Goal: Find specific page/section: Find specific page/section

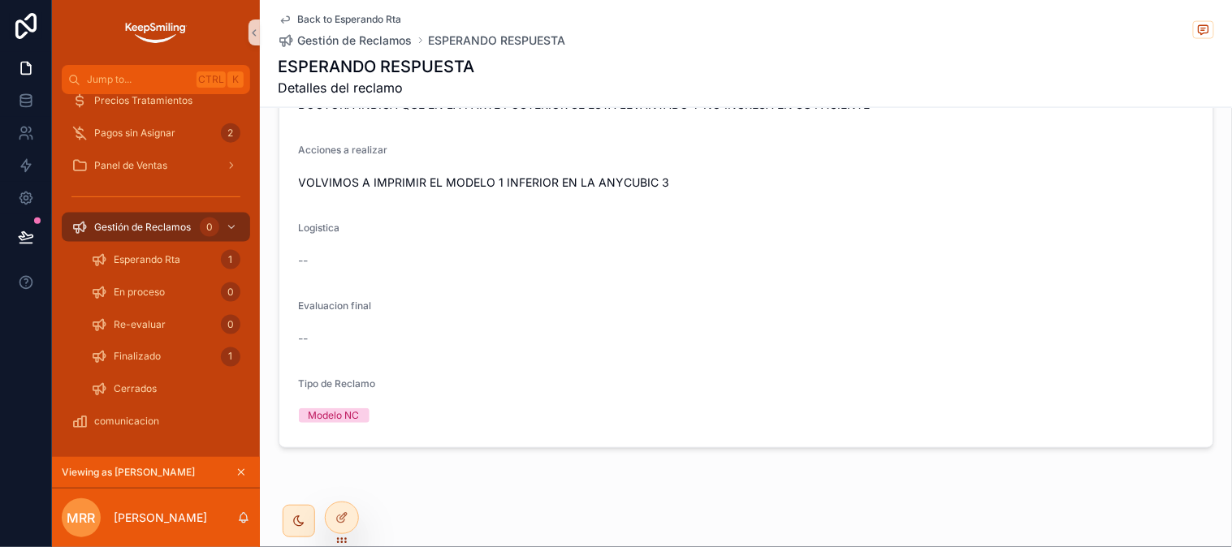
scroll to position [622, 0]
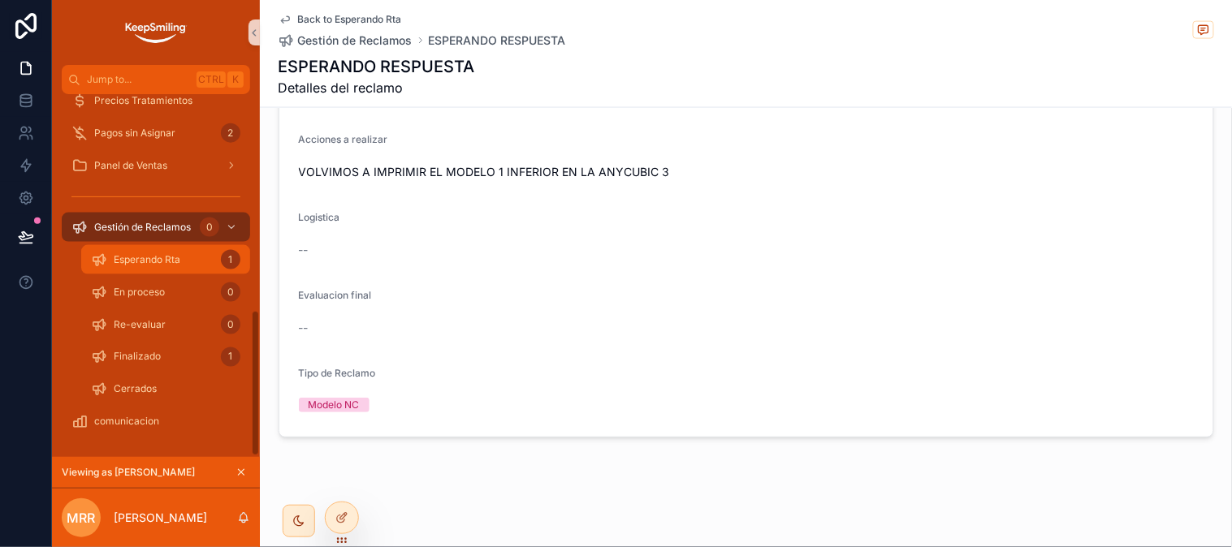
click at [145, 253] on span "Esperando Rta" at bounding box center [147, 259] width 67 height 13
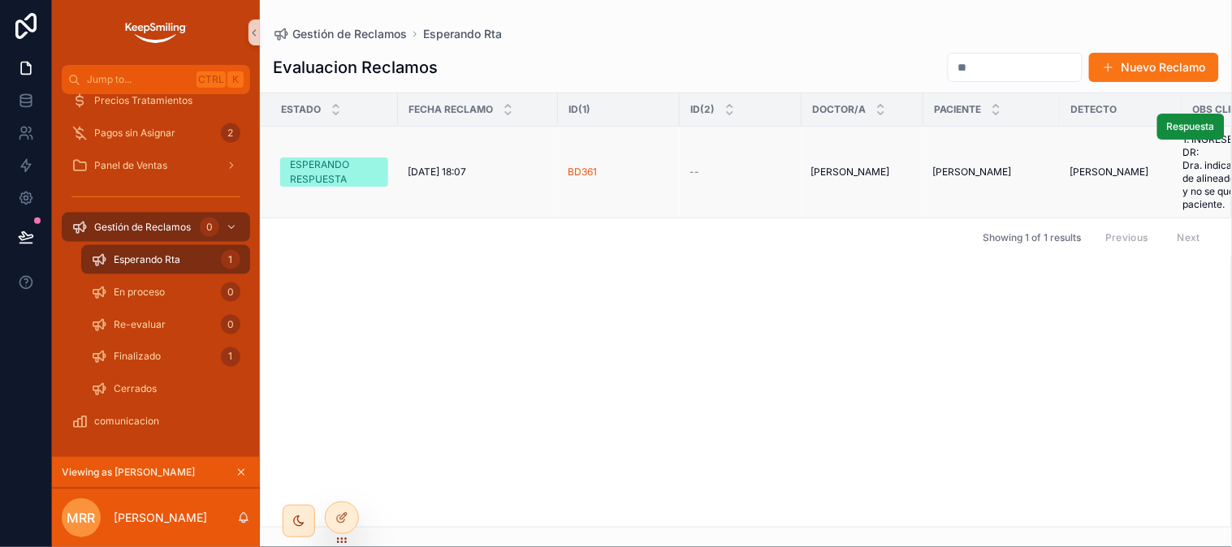
click at [882, 184] on td "[DEMOGRAPHIC_DATA][PERSON_NAME] [PERSON_NAME]" at bounding box center [863, 173] width 122 height 92
